Goal: Information Seeking & Learning: Learn about a topic

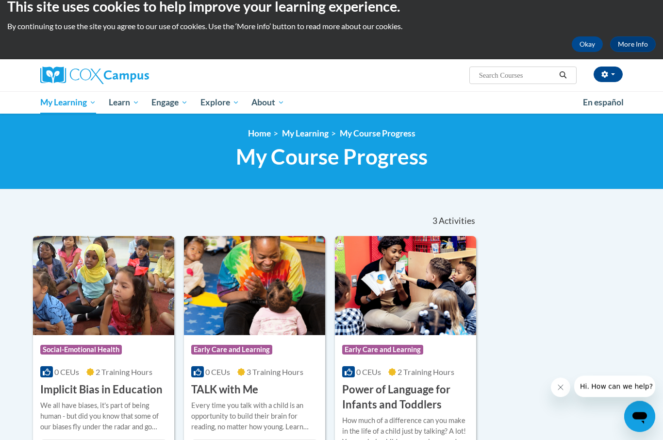
scroll to position [13, 0]
click at [387, 138] on link "My Course Progress" at bounding box center [378, 133] width 76 height 10
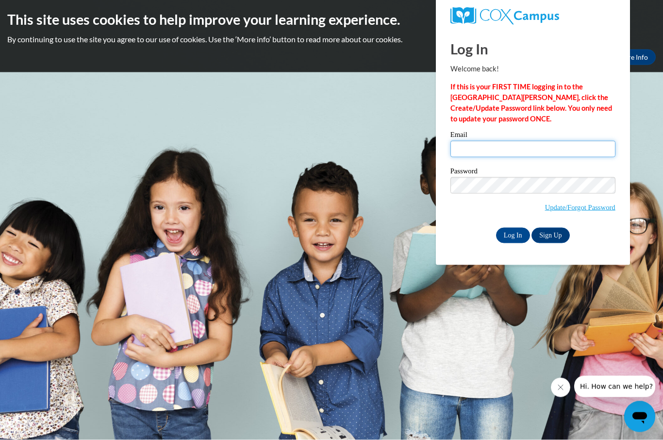
type input "amandarenaud2021@gmail.com"
click at [513, 234] on input "Log In" at bounding box center [513, 236] width 34 height 16
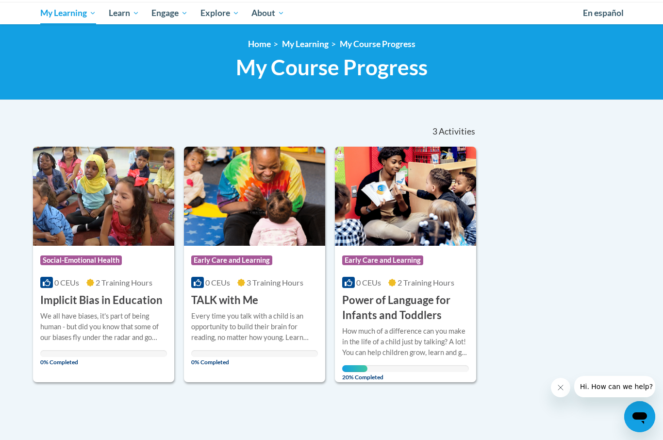
scroll to position [101, 0]
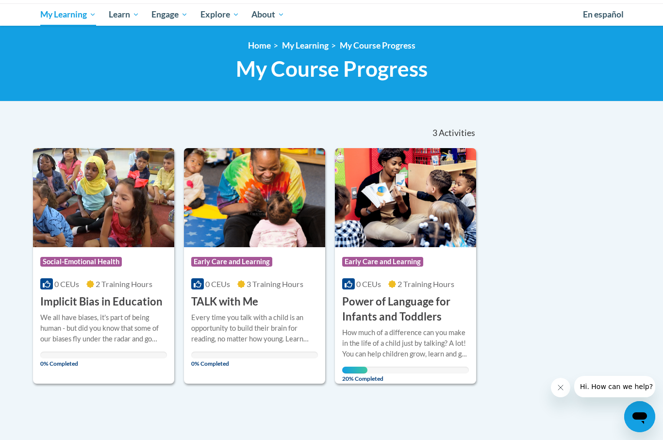
click at [0, 0] on span "My Course Progress" at bounding box center [0, 0] width 0 height 0
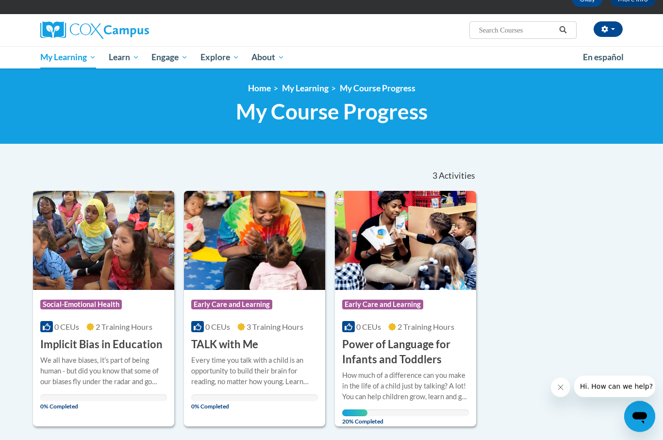
scroll to position [59, 0]
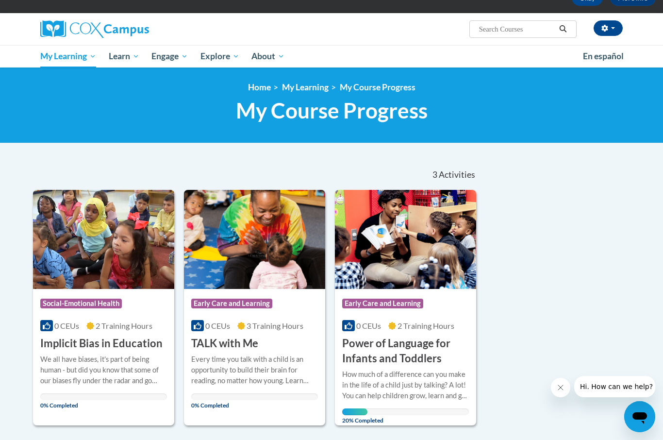
click at [304, 87] on link "My Learning" at bounding box center [305, 87] width 47 height 10
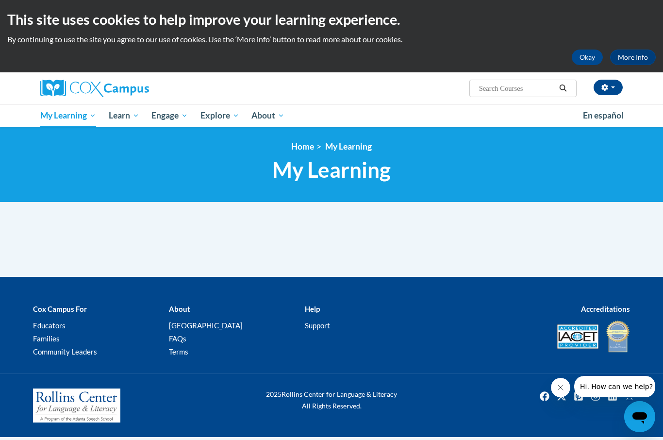
click at [639, 58] on link "More Info" at bounding box center [633, 58] width 46 height 16
click at [633, 63] on link "More Info" at bounding box center [633, 58] width 46 height 16
click at [636, 64] on link "More Info" at bounding box center [633, 58] width 46 height 16
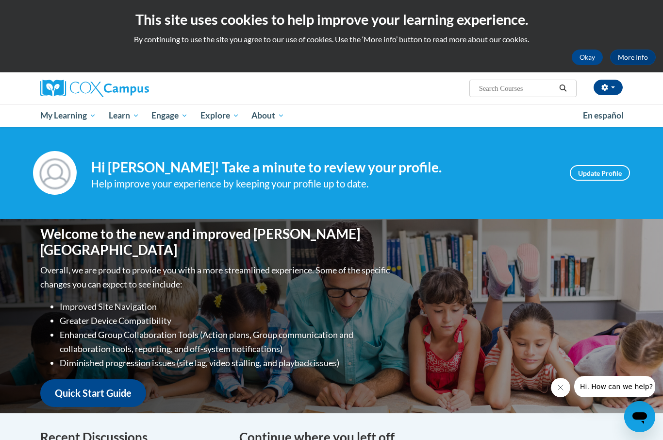
click at [0, 0] on span "My Course Progress" at bounding box center [0, 0] width 0 height 0
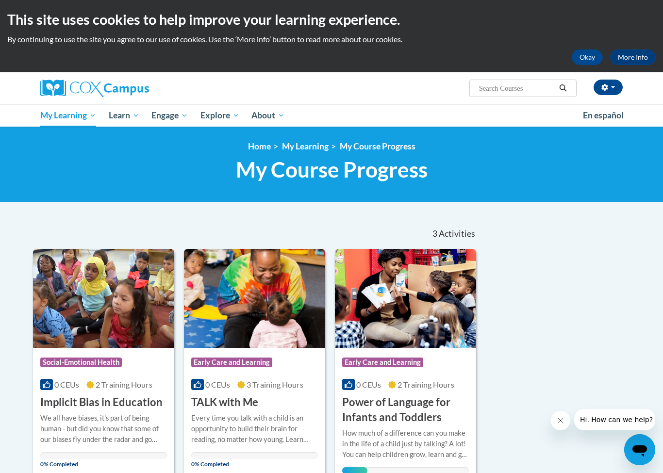
click at [527, 439] on div "Sort Date Enrolled Title (A-Z) «« « 1-3 » »» 3 Activities CEUs Course Category:…" at bounding box center [332, 352] width 612 height 266
click at [0, 0] on span "My Course Progress" at bounding box center [0, 0] width 0 height 0
click at [0, 0] on span "All Courses" at bounding box center [0, 0] width 0 height 0
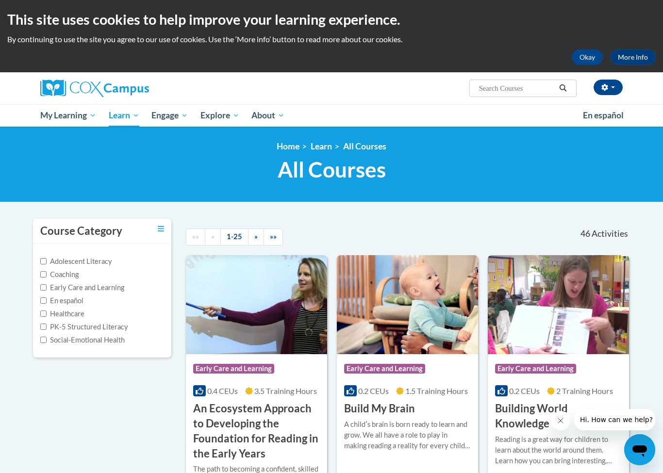
click at [0, 0] on span "My Course Progress" at bounding box center [0, 0] width 0 height 0
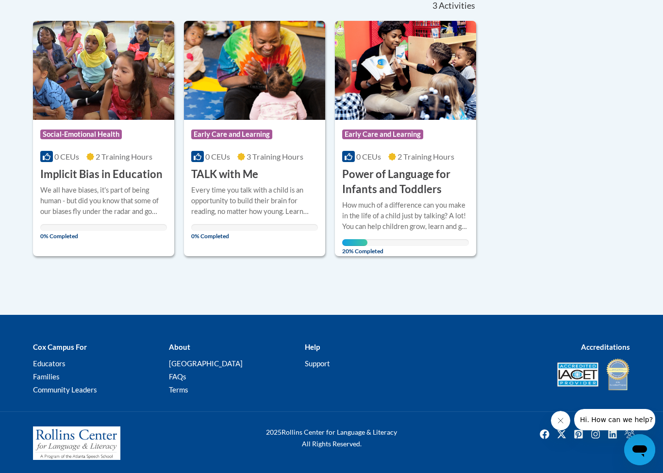
scroll to position [229, 0]
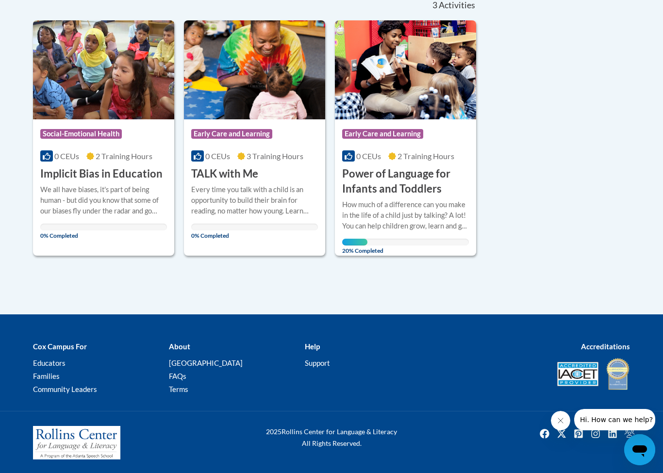
click at [363, 137] on span "Early Care and Learning" at bounding box center [382, 134] width 81 height 10
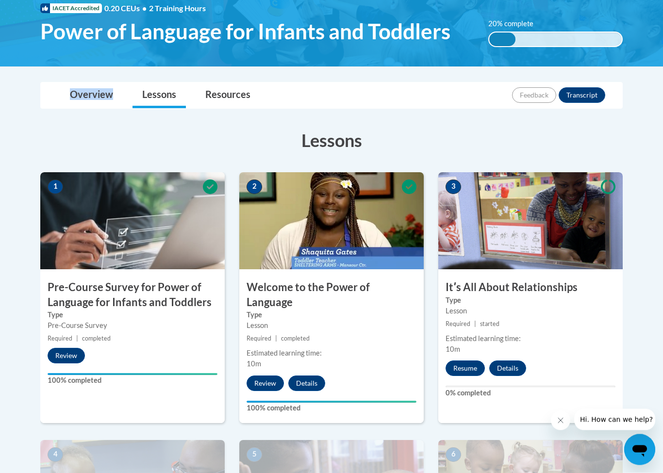
scroll to position [154, 0]
click at [459, 364] on button "Resume" at bounding box center [465, 369] width 39 height 16
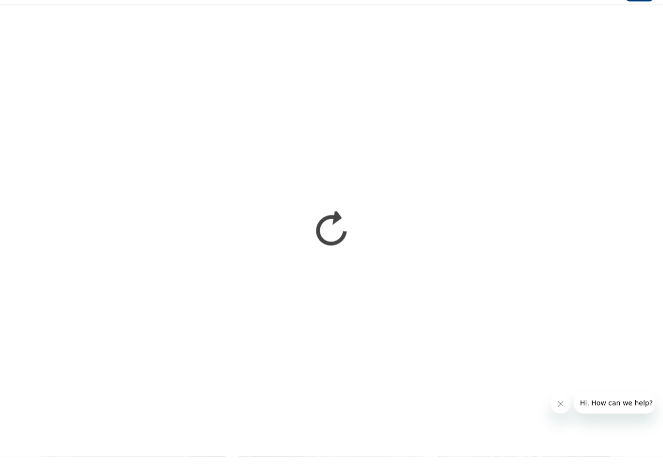
scroll to position [170, 0]
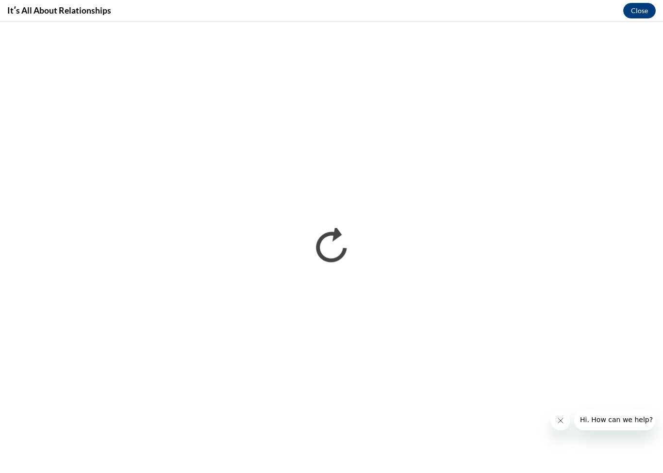
click at [338, 13] on div "Itʹs All About Relationships Close" at bounding box center [331, 11] width 663 height 22
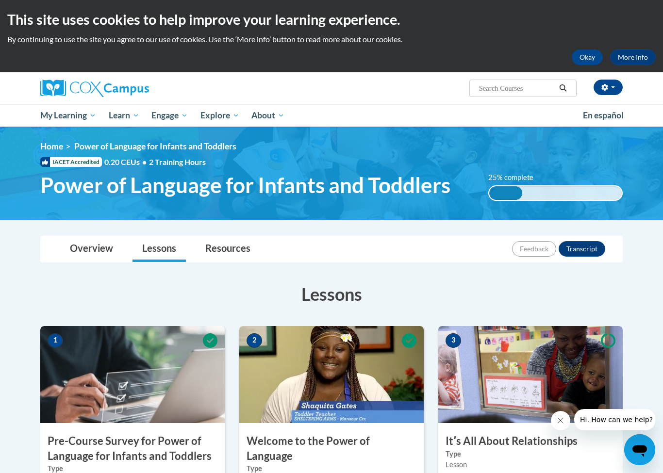
click at [84, 244] on link "Overview" at bounding box center [91, 249] width 63 height 26
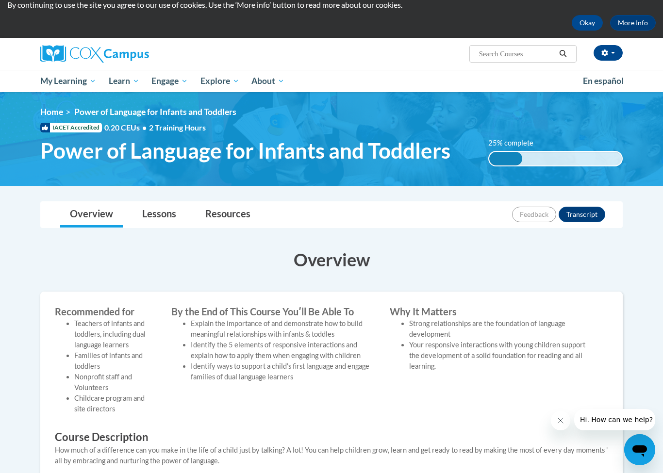
scroll to position [34, 0]
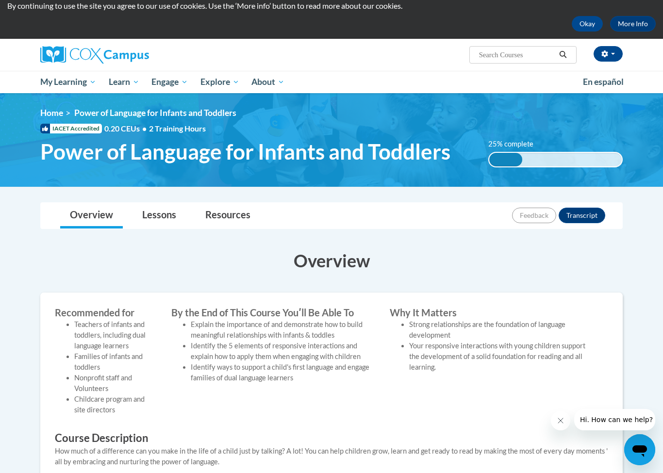
click at [590, 27] on button "Okay" at bounding box center [587, 24] width 31 height 16
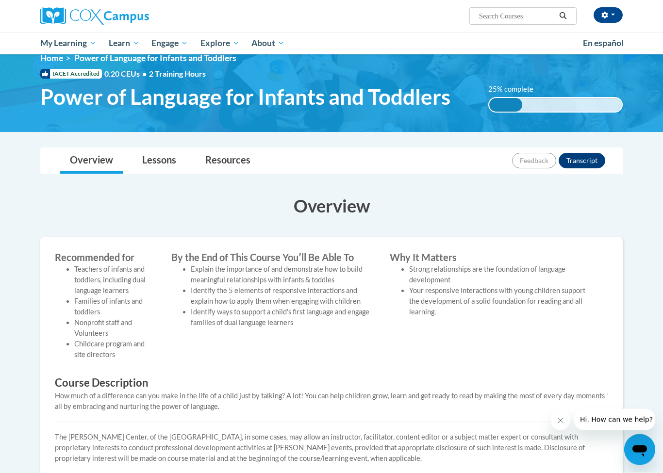
scroll to position [0, 0]
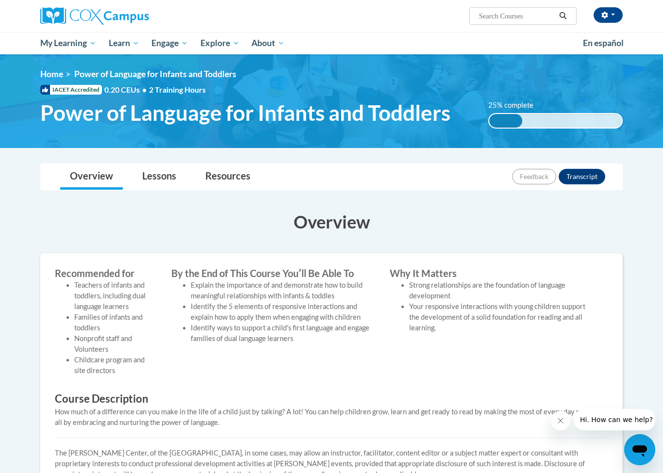
click at [0, 0] on span "Certificates" at bounding box center [0, 0] width 0 height 0
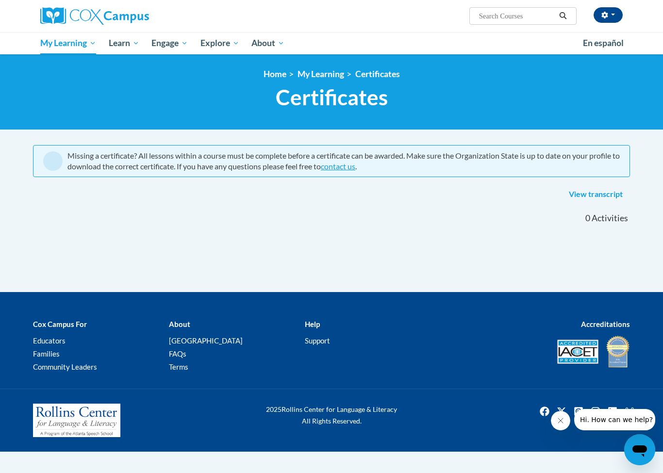
click at [0, 0] on span "My Course Progress" at bounding box center [0, 0] width 0 height 0
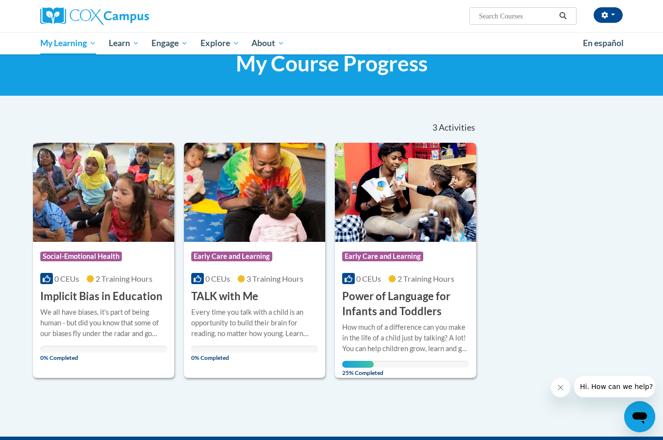
scroll to position [34, 0]
